Goal: Information Seeking & Learning: Learn about a topic

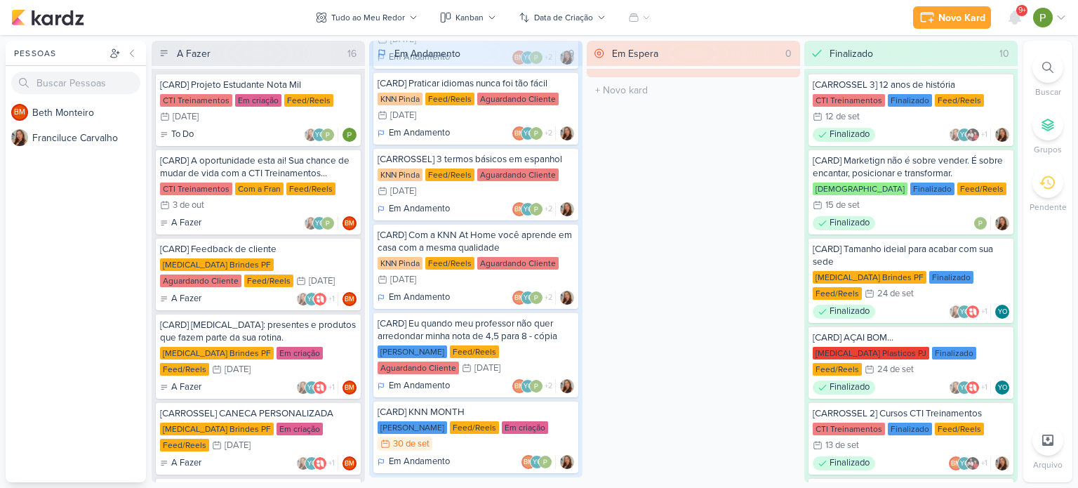
scroll to position [345, 0]
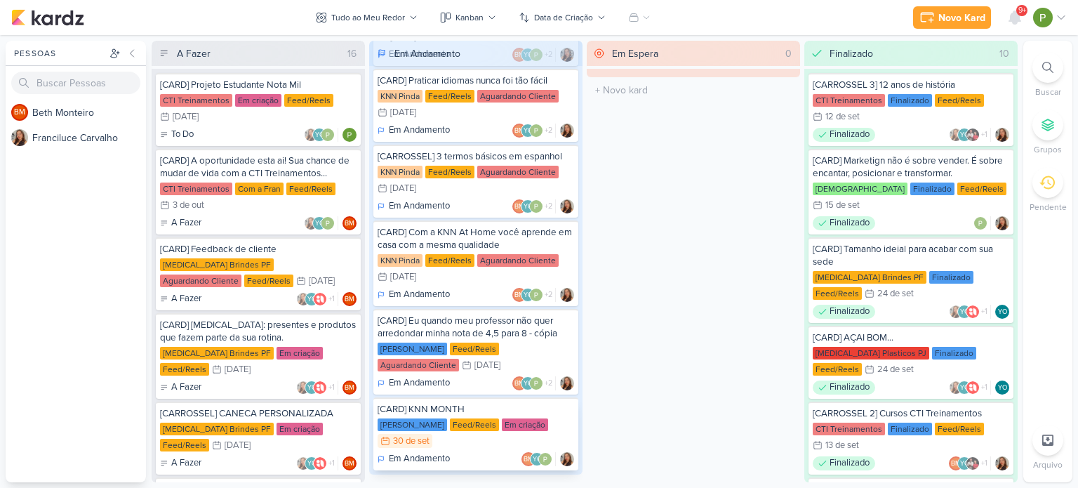
click at [486, 289] on div "[CARD] KNN MONTH" at bounding box center [476, 409] width 197 height 13
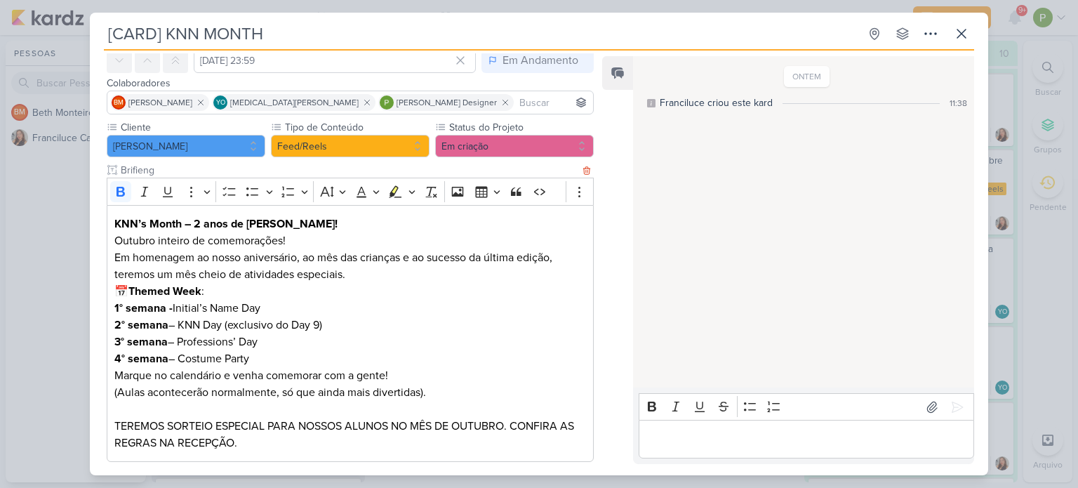
scroll to position [70, 0]
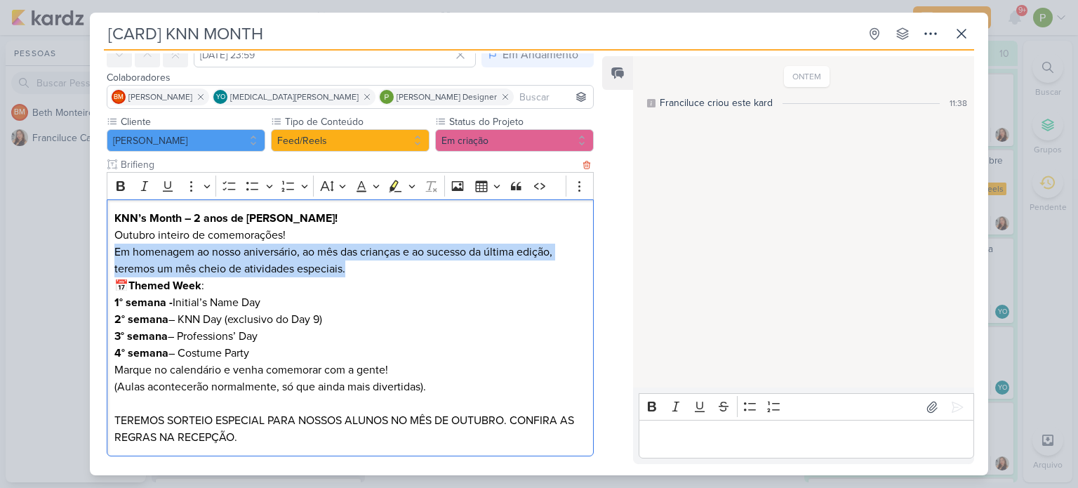
drag, startPoint x: 113, startPoint y: 251, endPoint x: 353, endPoint y: 272, distance: 240.9
click at [353, 272] on div "KNN’s Month – 2 anos de [PERSON_NAME]! Outubro inteiro de comemorações! Em home…" at bounding box center [350, 328] width 487 height 258
copy p "Em homenagem ao nosso aniversário, ao mês das crianças e ao sucesso da última e…"
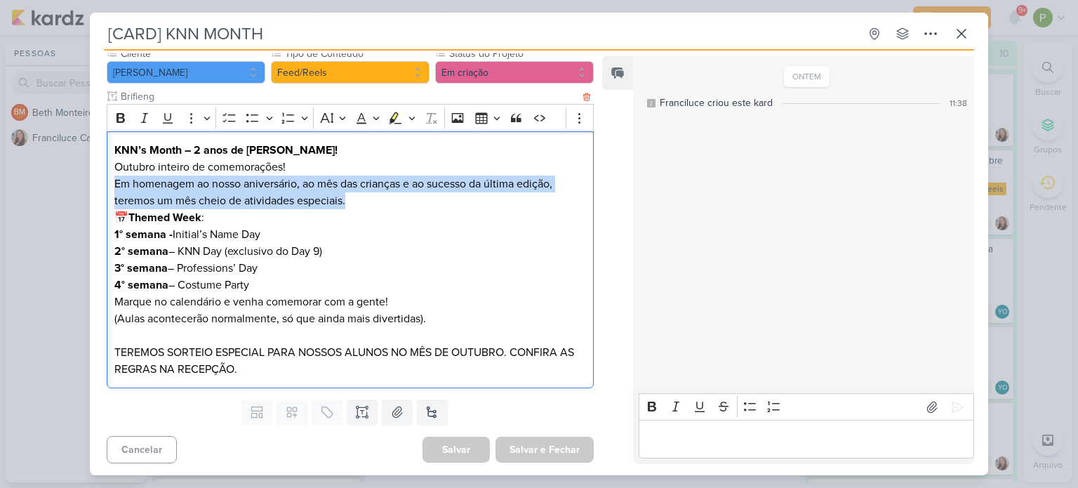
scroll to position [140, 0]
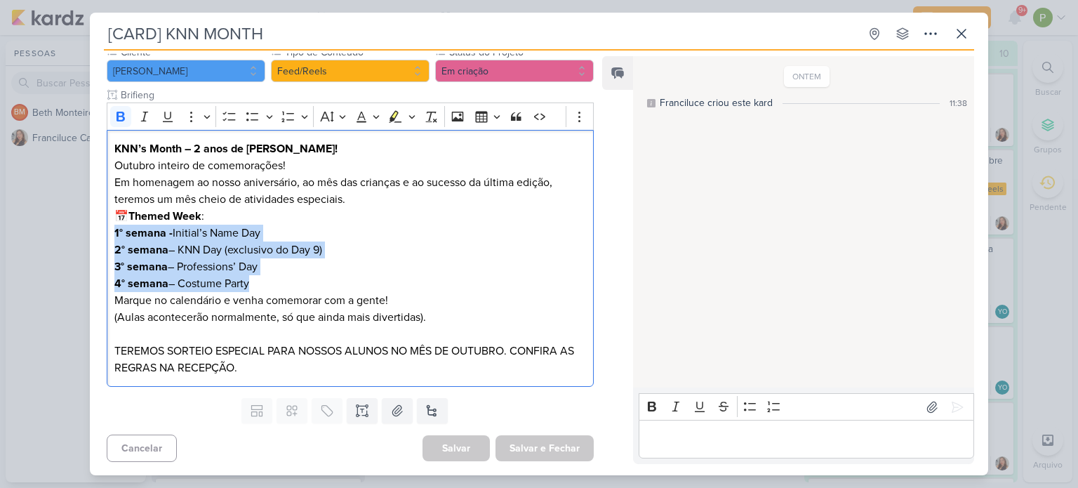
drag, startPoint x: 252, startPoint y: 283, endPoint x: 102, endPoint y: 231, distance: 158.3
click at [102, 231] on div "Cliente KNN Moreira Tipo de Conteúdo" at bounding box center [345, 218] width 510 height 347
copy div "1° semana - Initial’s Name Day 2° semana – KNN Day (exclusivo do Day 9) 3° sema…"
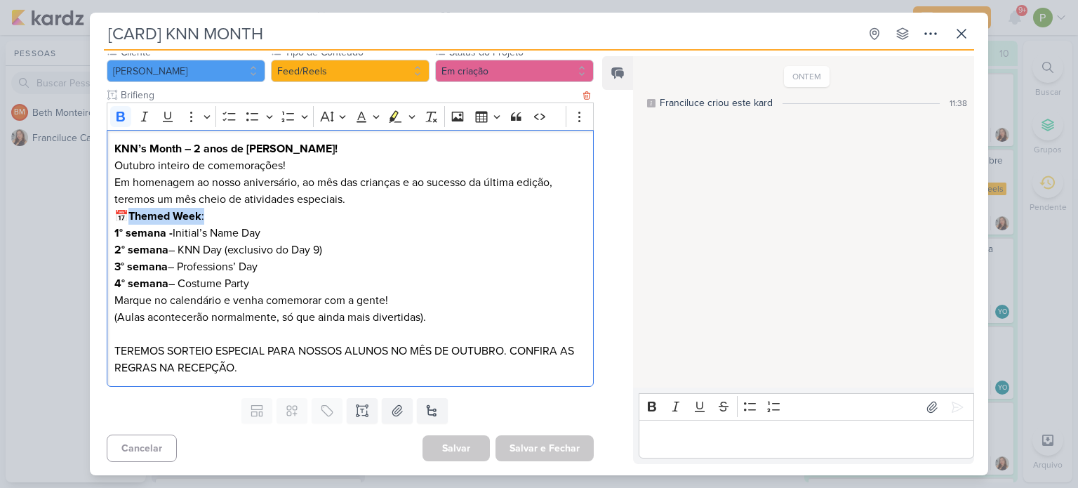
drag, startPoint x: 135, startPoint y: 213, endPoint x: 211, endPoint y: 211, distance: 75.8
click at [211, 211] on p "📅 Themed Week :" at bounding box center [350, 216] width 472 height 17
copy p "Themed Week :"
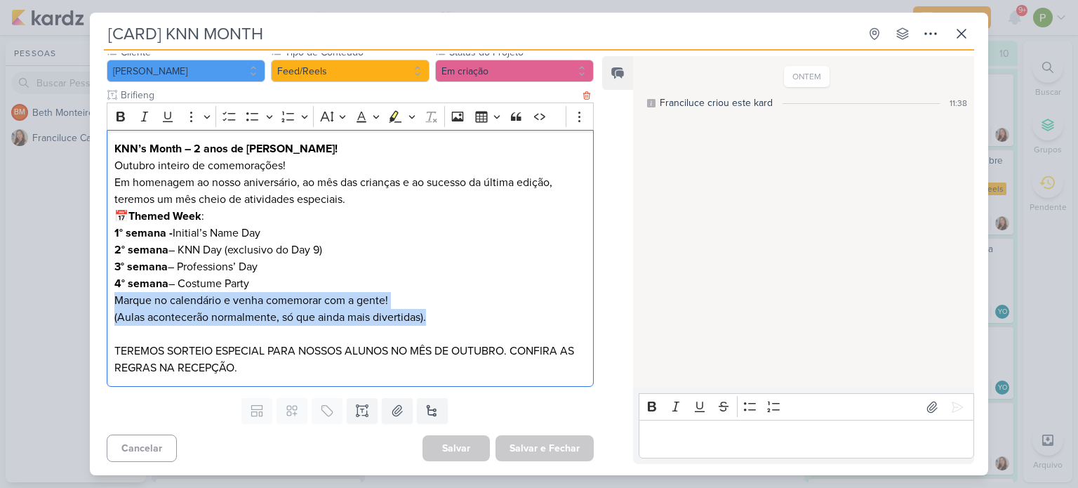
drag, startPoint x: 112, startPoint y: 301, endPoint x: 428, endPoint y: 318, distance: 315.7
click at [428, 289] on div "KNN’s Month – 2 anos de [PERSON_NAME]! Outubro inteiro de comemorações! Em home…" at bounding box center [350, 259] width 487 height 258
copy p "Marque no calendário e venha comemorar com a gente! (Aulas acontecerão normalme…"
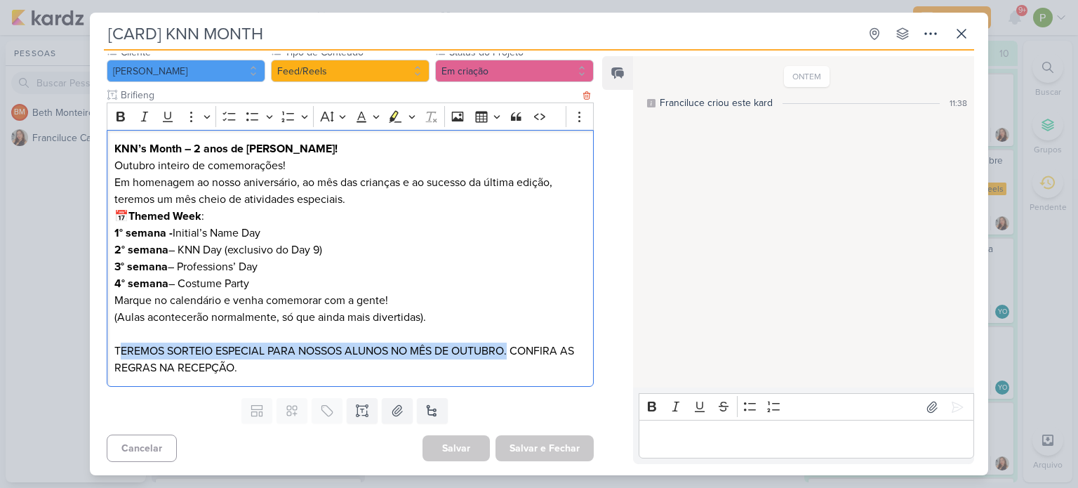
drag, startPoint x: 117, startPoint y: 350, endPoint x: 510, endPoint y: 350, distance: 392.4
click at [510, 289] on p "TEREMOS SORTEIO ESPECIAL PARA NOSSOS ALUNOS NO MÊS DE OUTUBRO. CONFIRA AS REGRA…" at bounding box center [350, 360] width 472 height 34
drag, startPoint x: 508, startPoint y: 350, endPoint x: 110, endPoint y: 351, distance: 398.7
click at [110, 289] on div "KNN’s Month – 2 anos de [PERSON_NAME]! Outubro inteiro de comemorações! Em home…" at bounding box center [350, 259] width 487 height 258
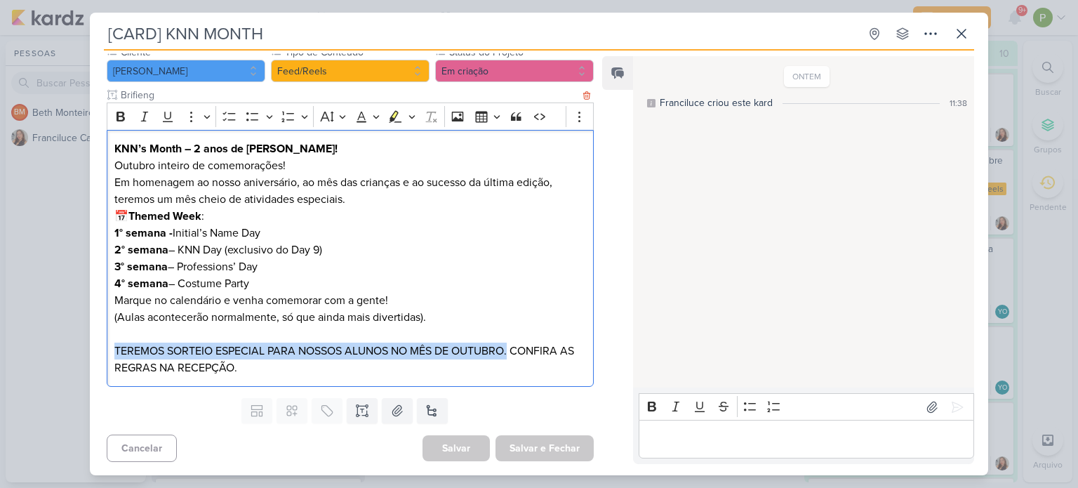
copy p "TEREMOS SORTEIO ESPECIAL PARA NOSSOS ALUNOS NO MÊS DE OUTUBRO."
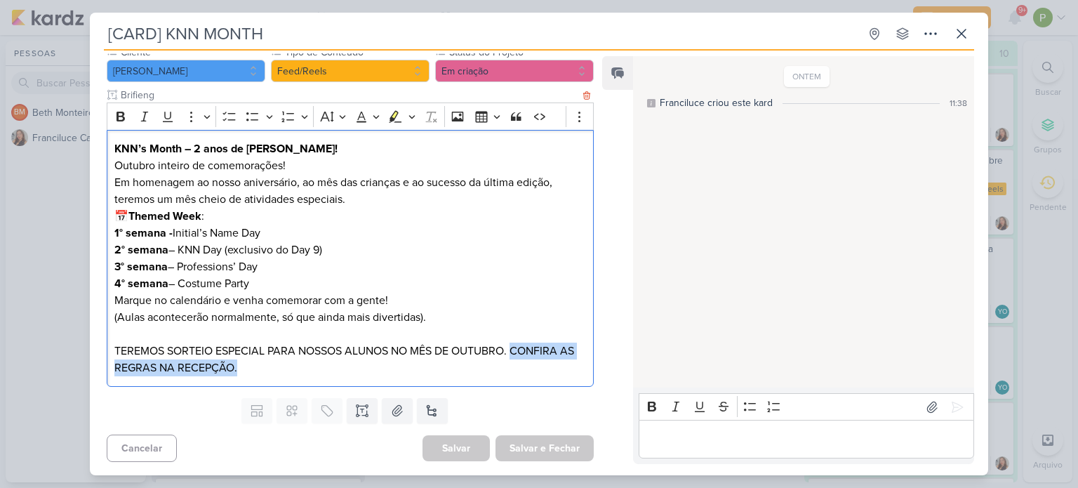
drag, startPoint x: 516, startPoint y: 350, endPoint x: 236, endPoint y: 367, distance: 280.6
click at [236, 289] on p "TEREMOS SORTEIO ESPECIAL PARA NOSSOS ALUNOS NO MÊS DE OUTUBRO. CONFIRA AS REGRA…" at bounding box center [350, 360] width 472 height 34
copy p "CONFIRA AS REGRAS NA RECEPÇÃO."
click at [565, 289] on icon at bounding box center [932, 407] width 14 height 14
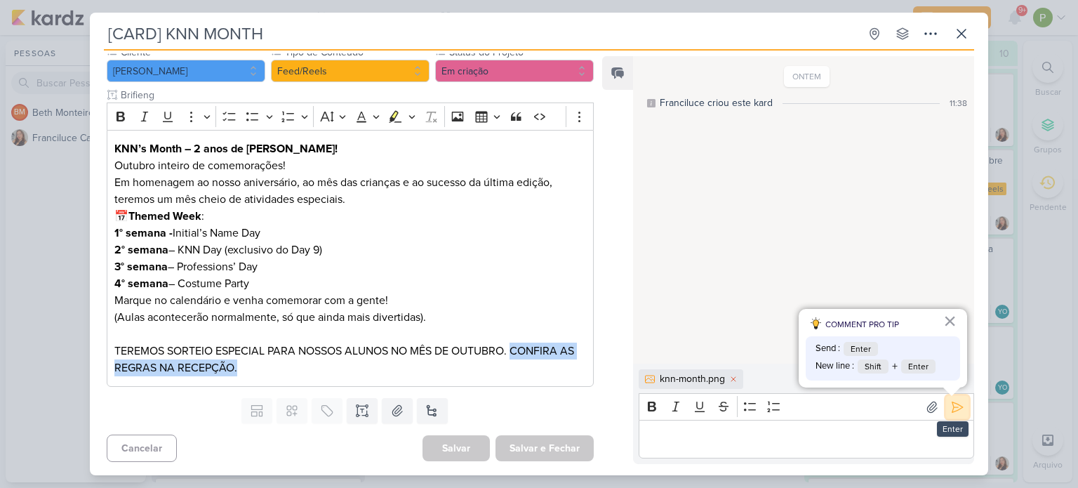
click at [565, 289] on icon at bounding box center [958, 407] width 14 height 14
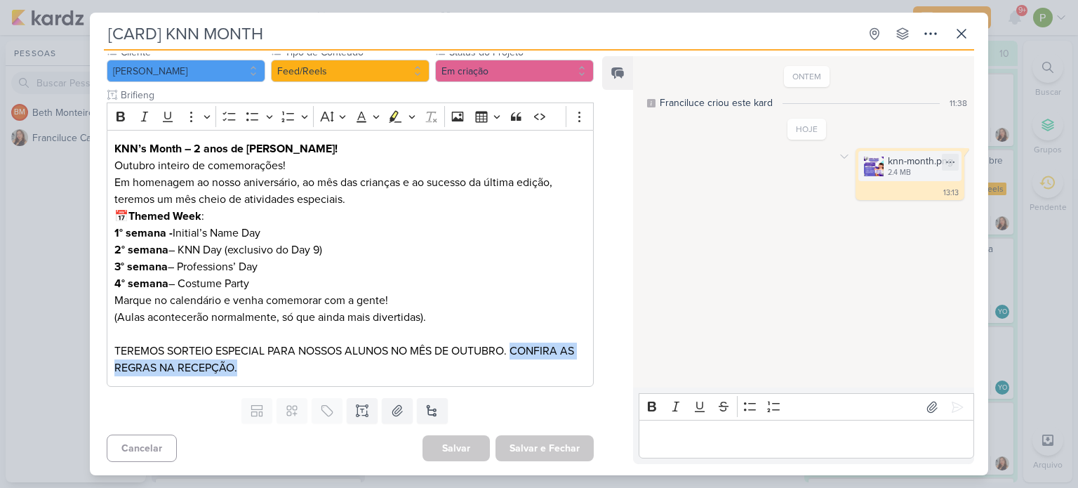
click at [565, 164] on img at bounding box center [874, 167] width 20 height 20
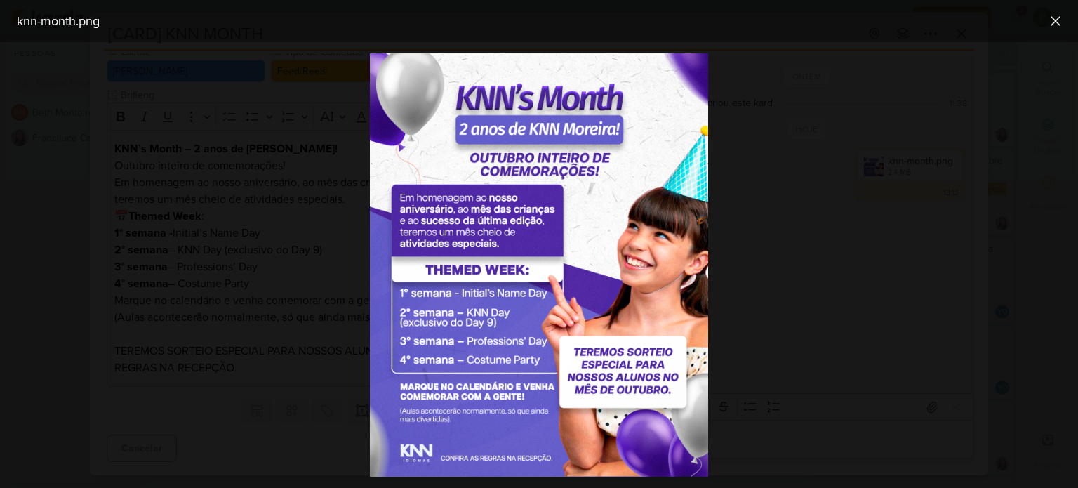
click at [565, 164] on div at bounding box center [539, 265] width 1078 height 446
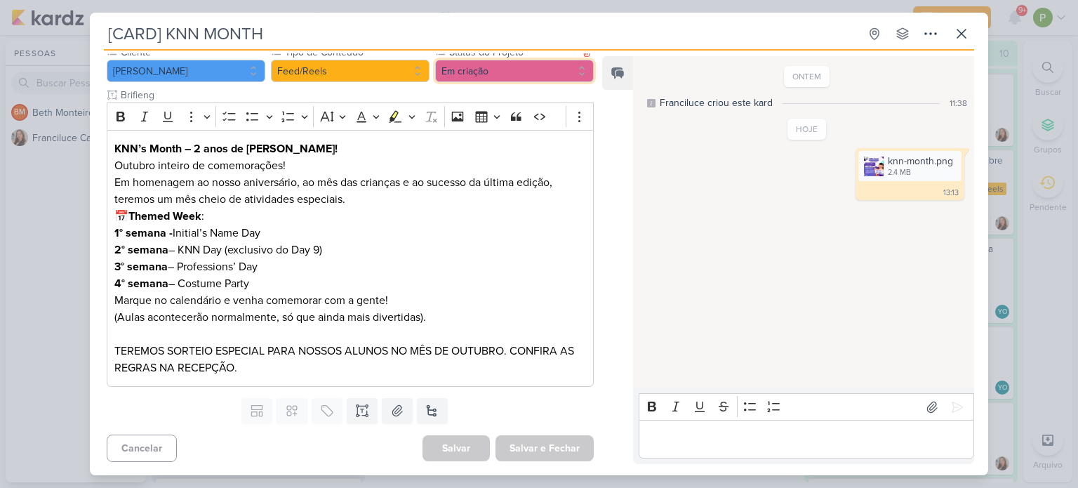
click at [511, 72] on button "Em criação" at bounding box center [514, 71] width 159 height 22
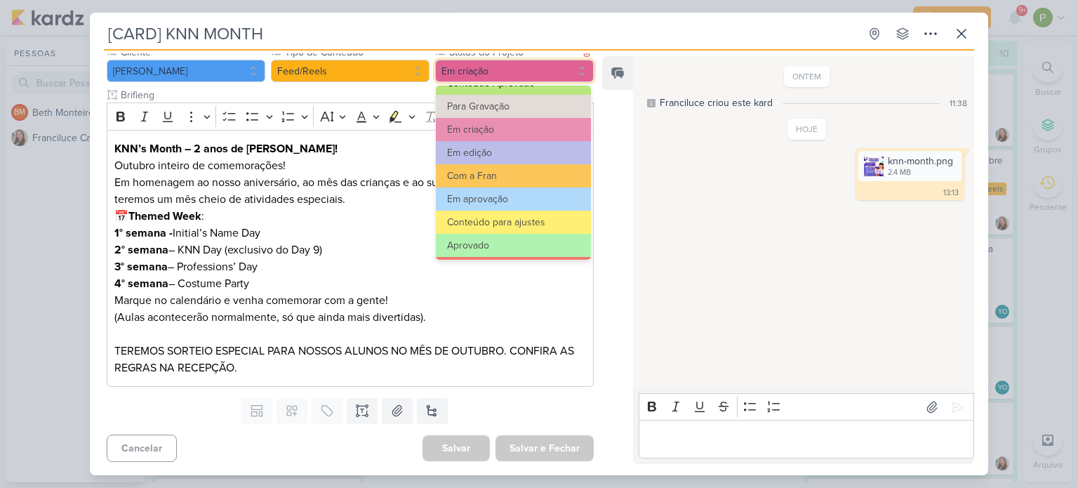
scroll to position [140, 0]
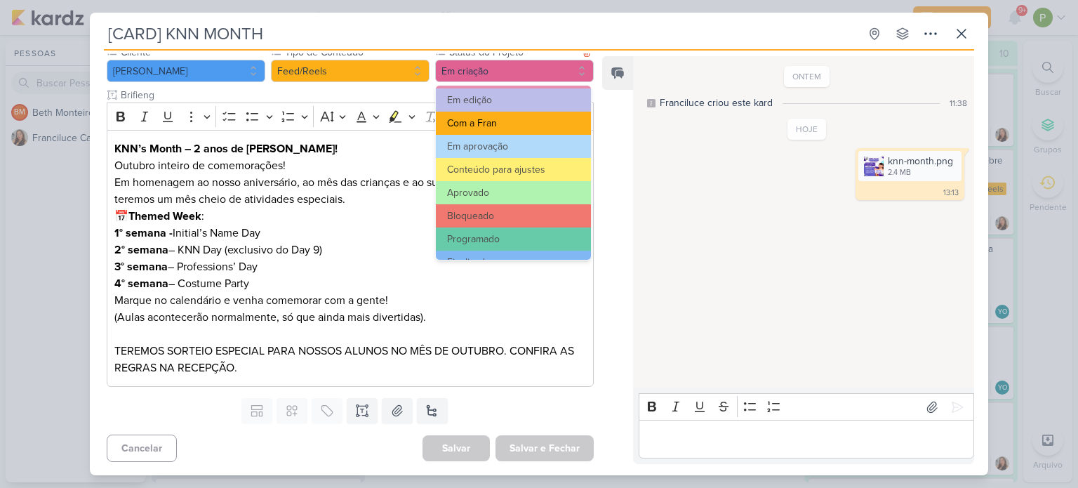
click at [489, 115] on button "Com a Fran" at bounding box center [513, 123] width 155 height 23
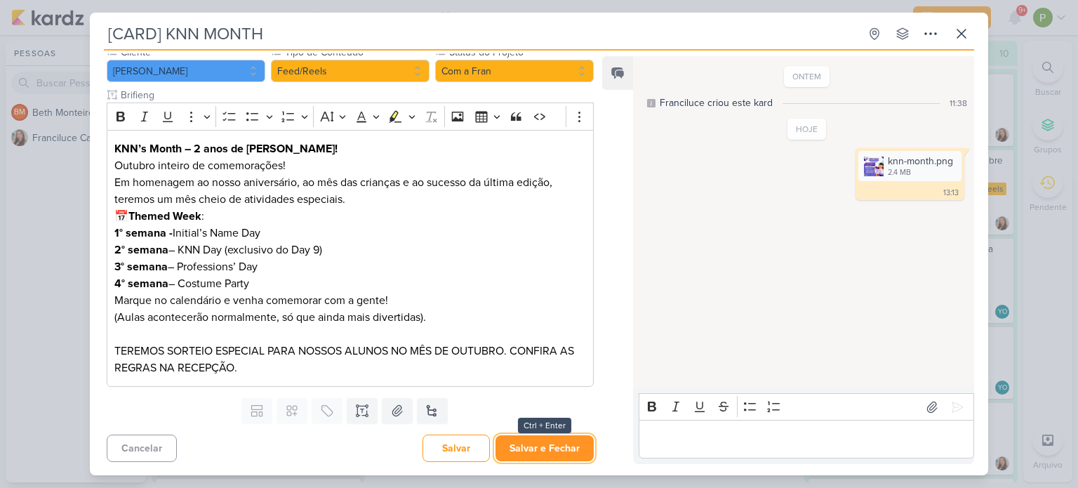
click at [543, 289] on button "Salvar e Fechar" at bounding box center [545, 448] width 98 height 26
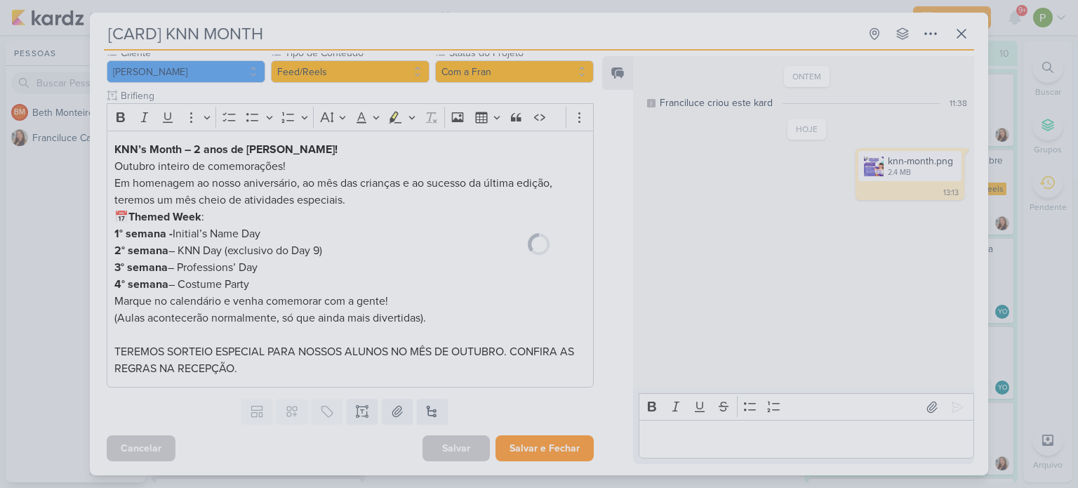
scroll to position [138, 0]
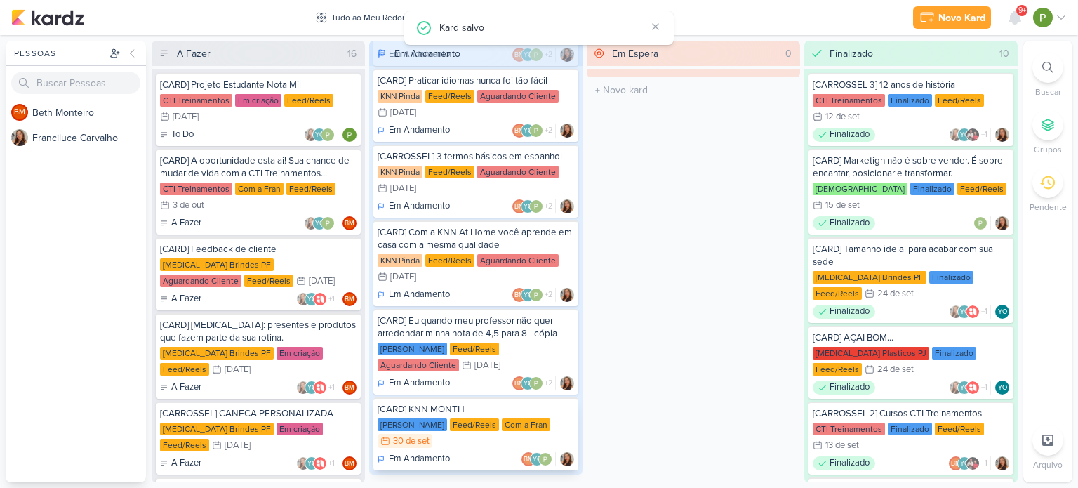
click at [482, 289] on div "[CARD] KNN MONTH" at bounding box center [476, 409] width 197 height 13
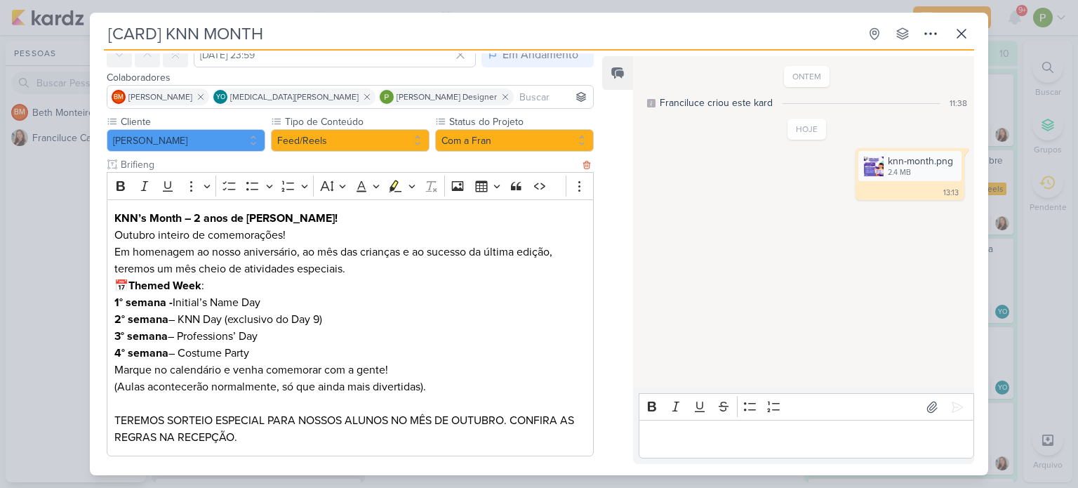
scroll to position [69, 0]
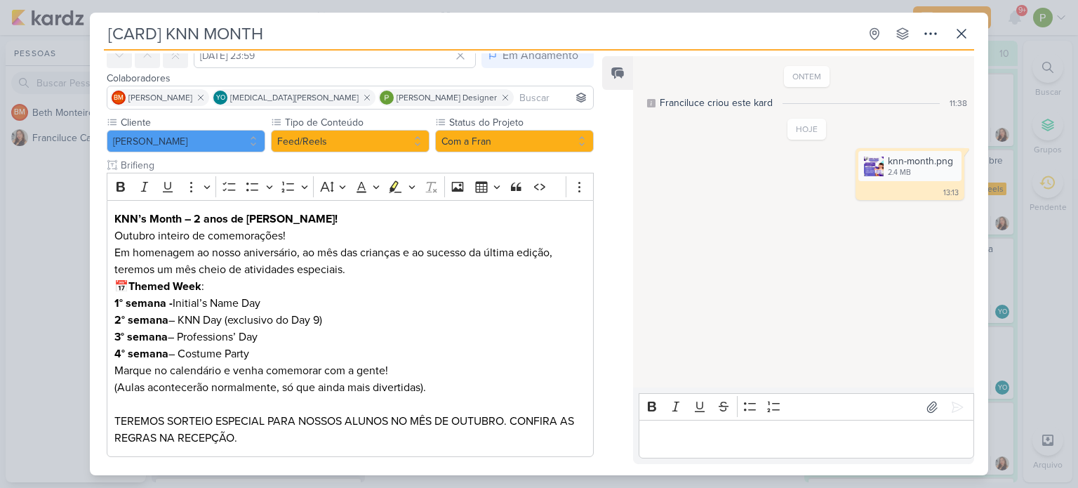
click at [565, 143] on div "[CARD] KNN MONTH Criado por Franciluce" at bounding box center [539, 244] width 1078 height 488
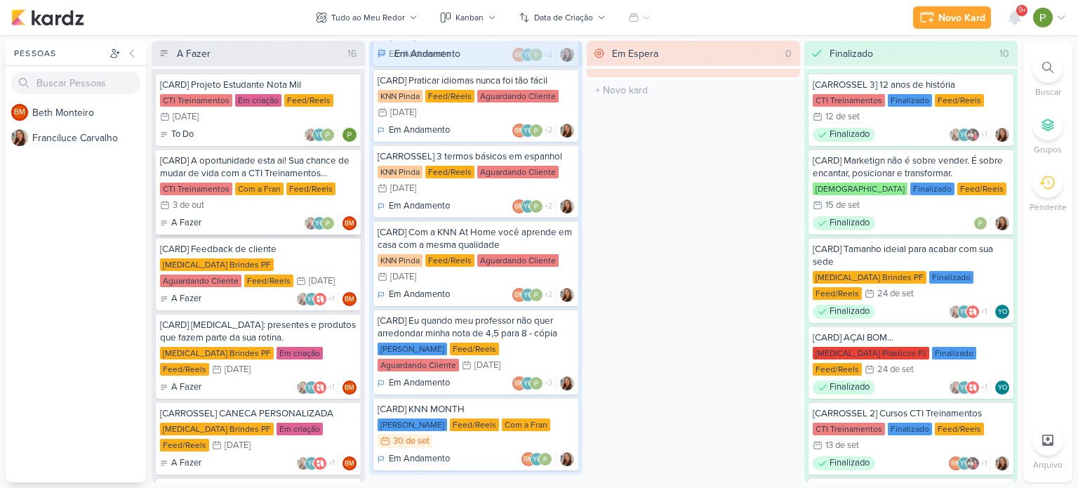
click at [270, 210] on div "CTI Treinamentos Com a Fran Feed/Reels 3/10 [DATE]" at bounding box center [258, 198] width 197 height 31
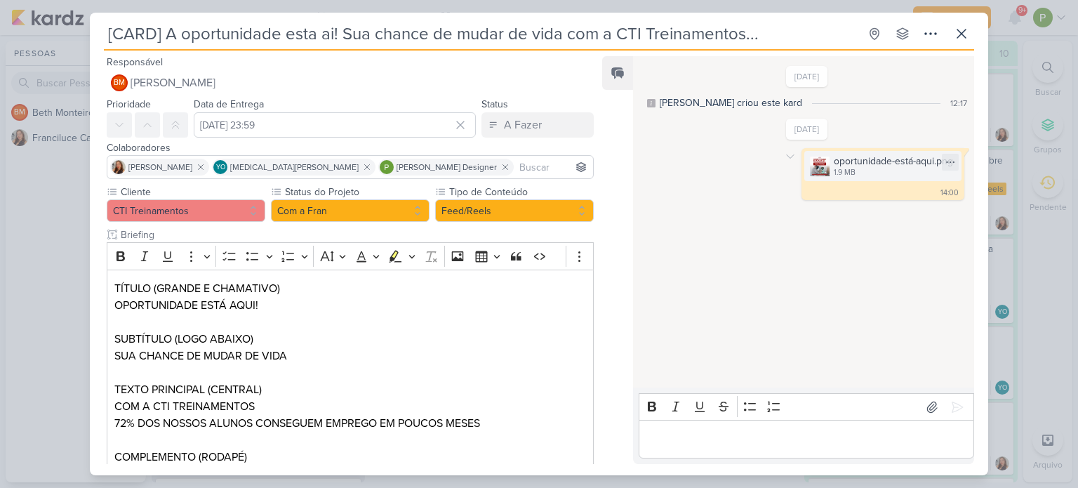
click at [565, 171] on div "1.9 MB" at bounding box center [893, 172] width 119 height 11
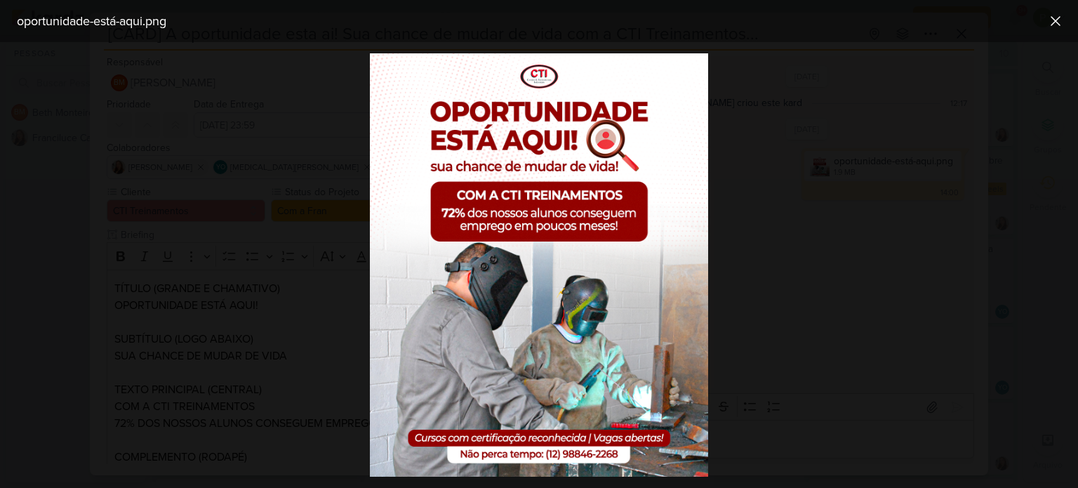
click at [565, 179] on div at bounding box center [539, 265] width 1078 height 446
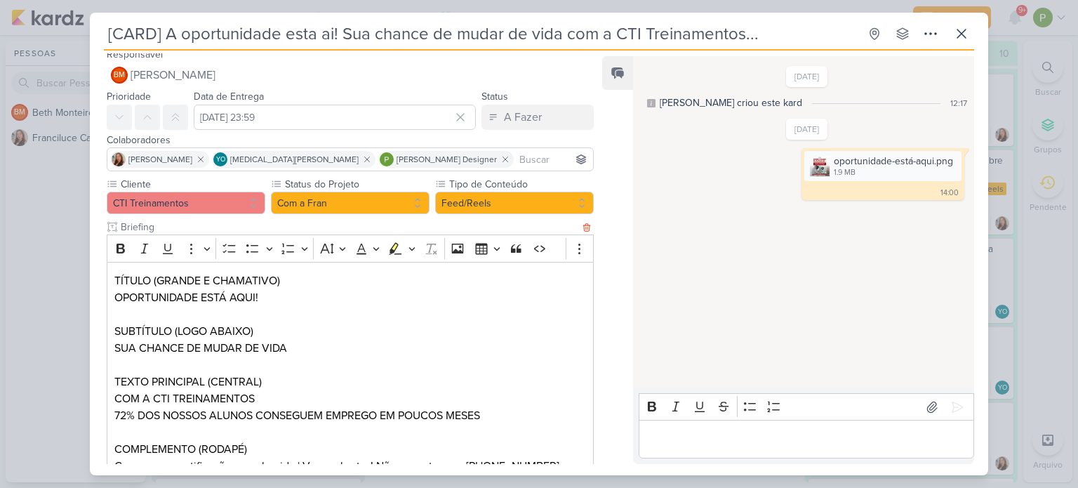
scroll to position [0, 0]
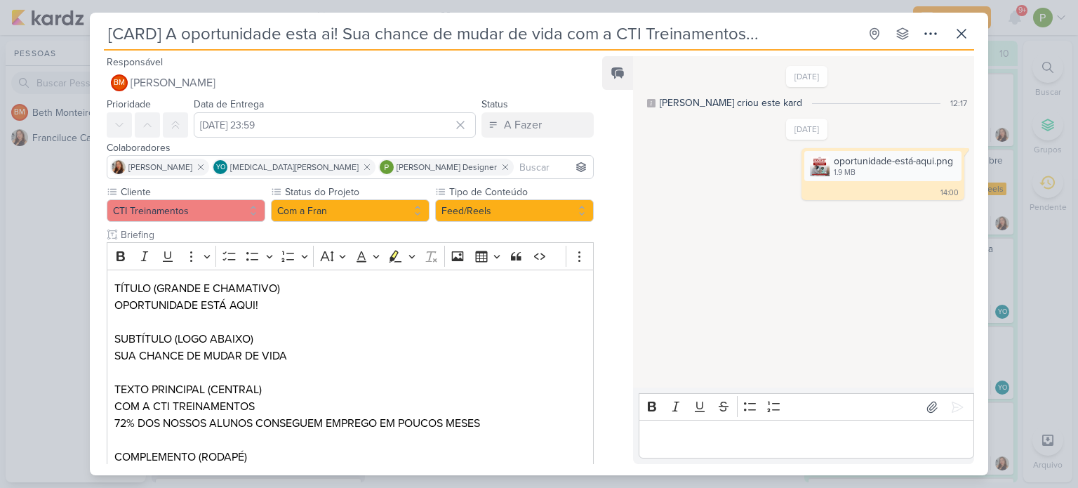
click at [61, 289] on div "[CARD] A oportunidade esta ai! Sua chance de mudar de vida com a CTI Treinament…" at bounding box center [539, 244] width 1078 height 488
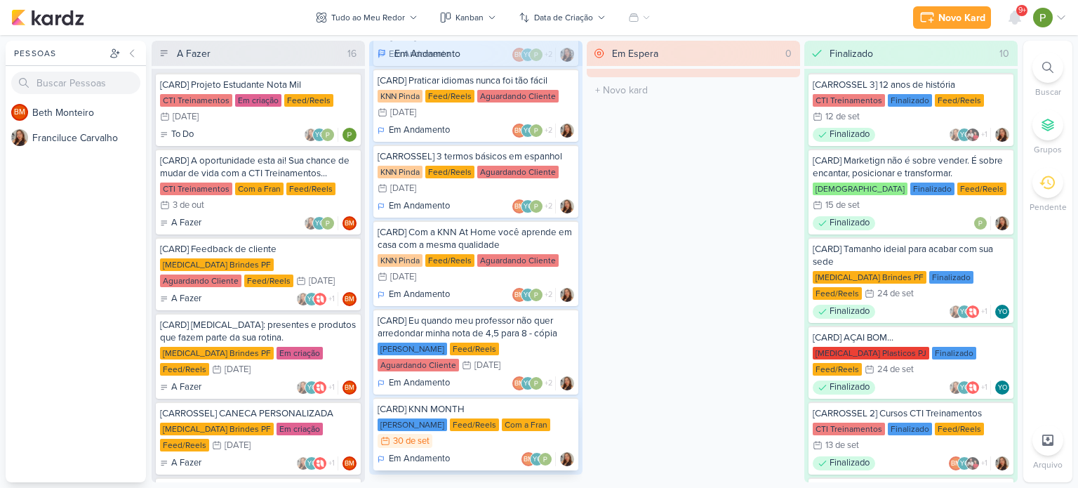
click at [472, 289] on div "[CARD] KNN MONTH" at bounding box center [476, 409] width 197 height 13
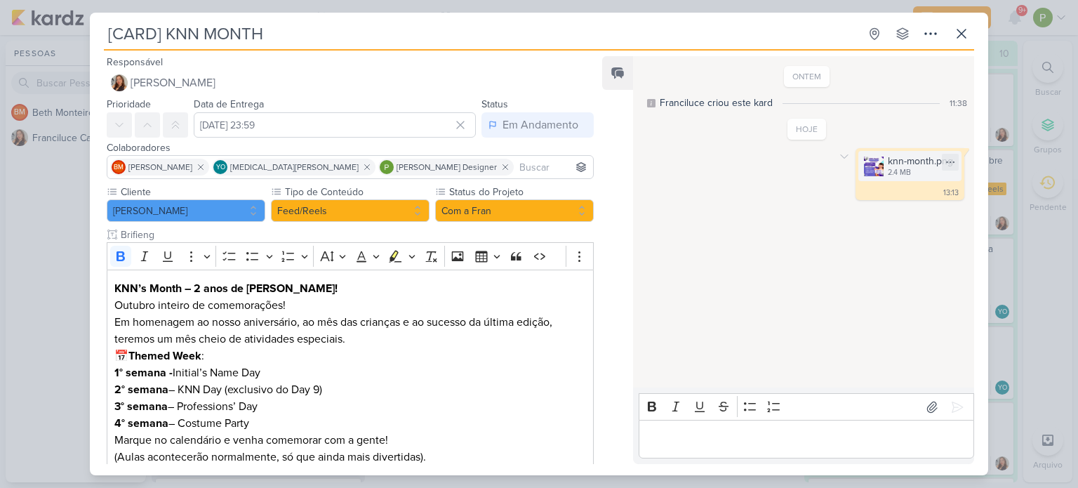
click at [565, 158] on img at bounding box center [874, 167] width 20 height 20
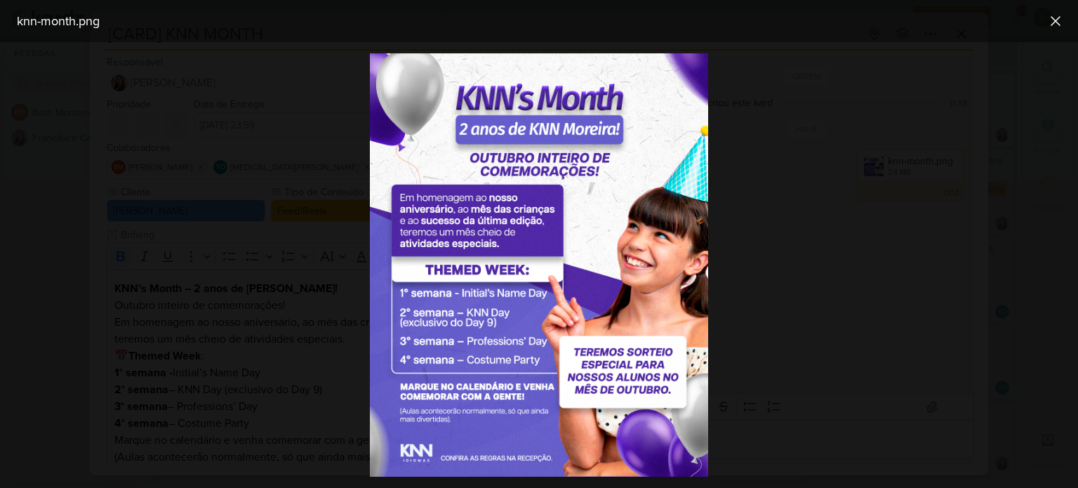
click at [565, 159] on div at bounding box center [539, 265] width 1078 height 446
